Goal: Information Seeking & Learning: Learn about a topic

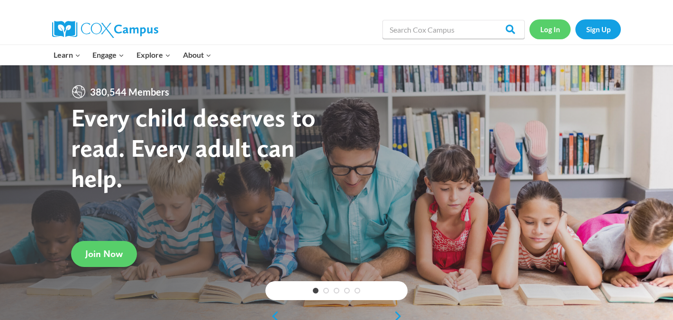
click at [541, 30] on link "Log In" at bounding box center [549, 28] width 41 height 19
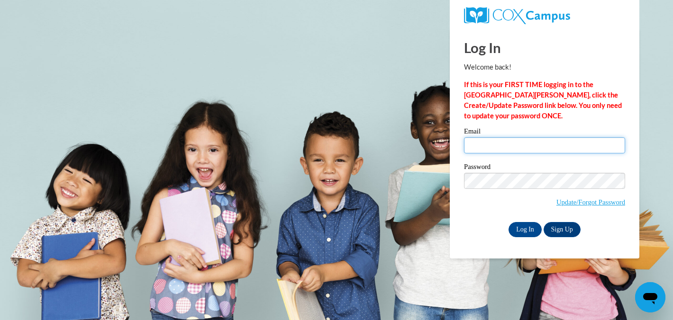
click at [526, 149] on input "Email" at bounding box center [544, 145] width 161 height 16
type input "bentan@elkhorn.k12.wi.us"
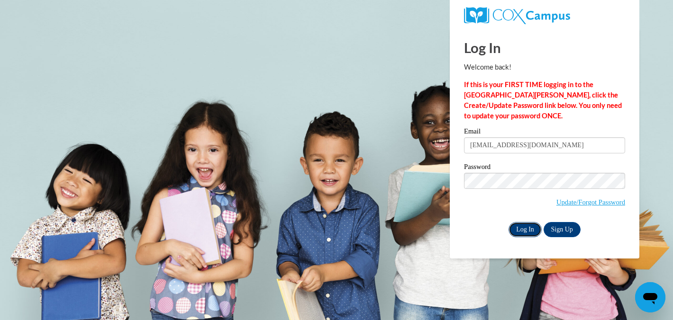
click at [527, 230] on input "Log In" at bounding box center [524, 229] width 33 height 15
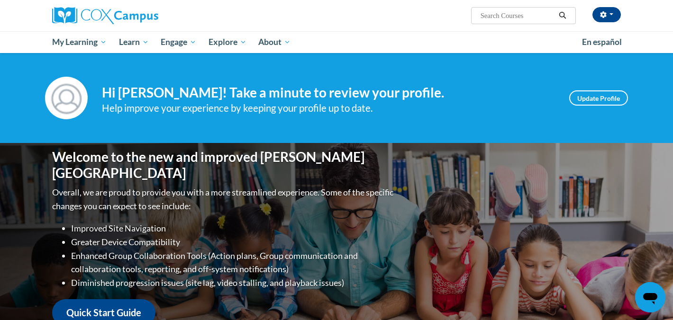
click at [515, 12] on input "Search..." at bounding box center [518, 15] width 76 height 11
type input "talk ladfr"
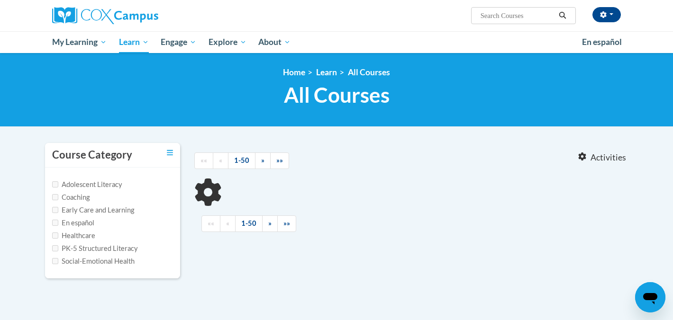
click at [523, 15] on input "Search..." at bounding box center [518, 15] width 76 height 11
type input "talk ladder"
